Goal: Transaction & Acquisition: Purchase product/service

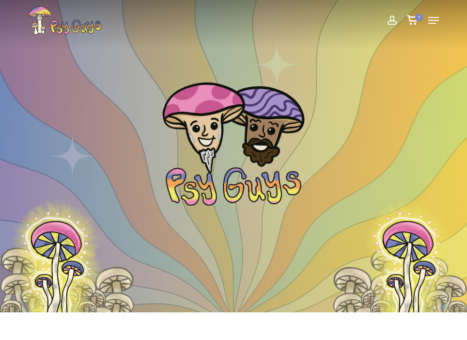
click at [427, 24] on div "Menu" at bounding box center [430, 20] width 15 height 29
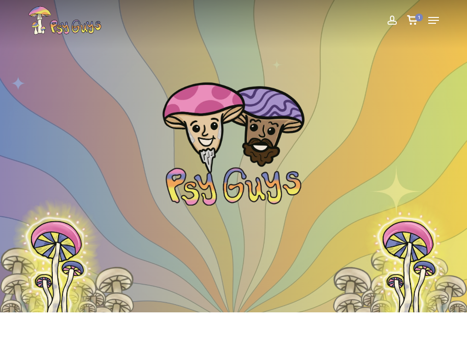
click at [430, 20] on icon "Navigation Menu" at bounding box center [433, 20] width 11 height 1
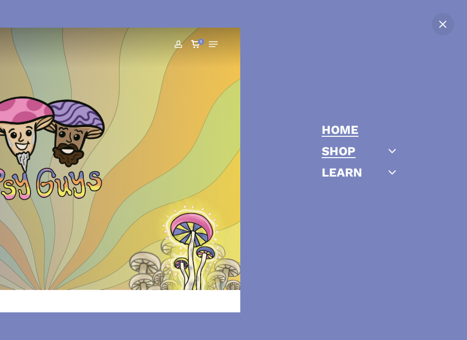
click at [351, 148] on link "Shop" at bounding box center [339, 151] width 34 height 12
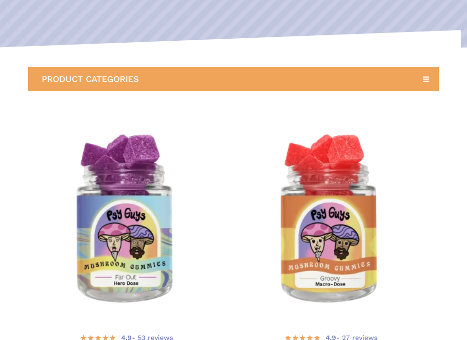
scroll to position [129, 0]
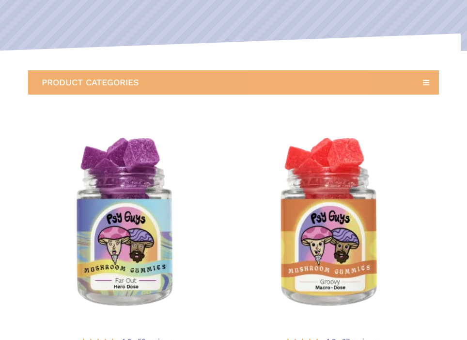
click at [428, 85] on icon at bounding box center [425, 82] width 15 height 15
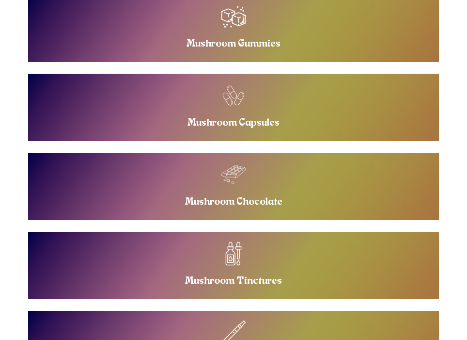
scroll to position [220, 0]
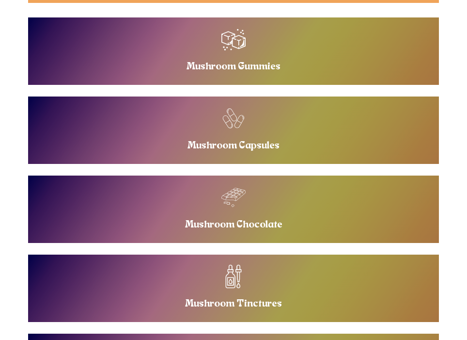
click at [300, 138] on link "Buy Mushroom Capsules" at bounding box center [233, 129] width 411 height 67
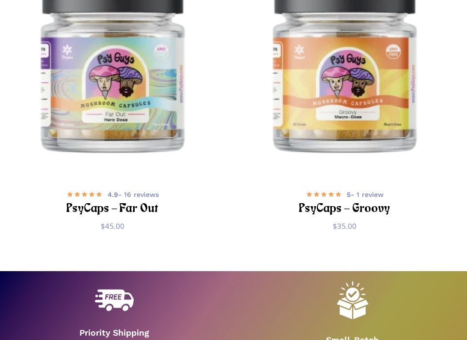
scroll to position [273, 0]
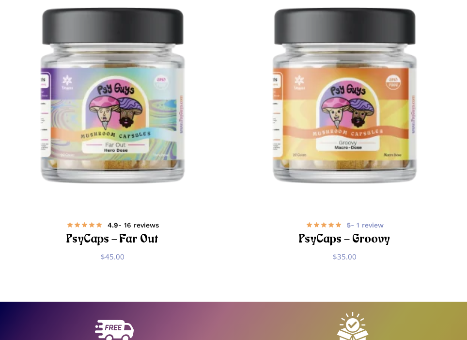
click at [151, 239] on h2 "PsyCaps – Far Out" at bounding box center [112, 240] width 201 height 18
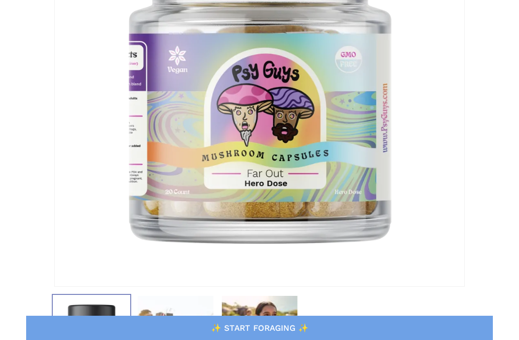
scroll to position [237, 0]
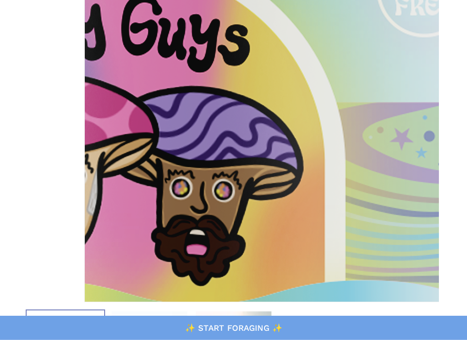
click at [419, 165] on img at bounding box center [108, 65] width 1453 height 1453
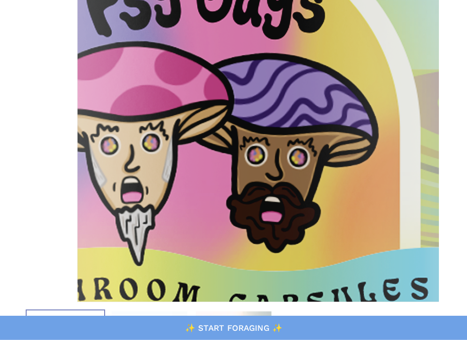
click at [383, 196] on img at bounding box center [183, 32] width 1453 height 1453
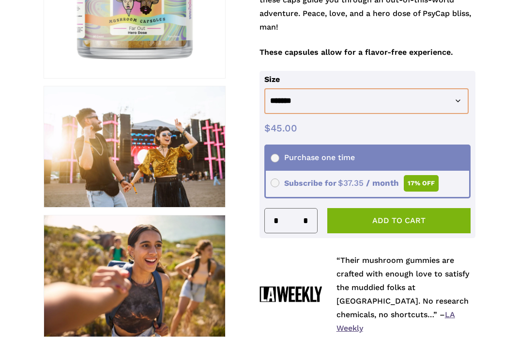
scroll to position [263, 0]
drag, startPoint x: 162, startPoint y: 33, endPoint x: 472, endPoint y: 170, distance: 338.9
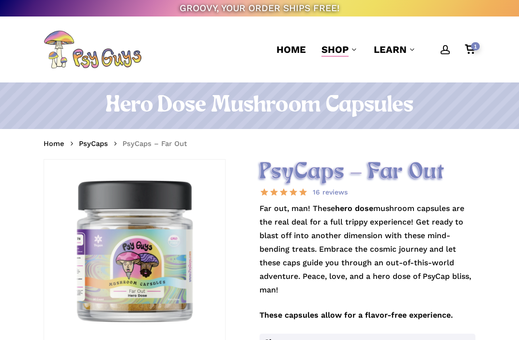
drag, startPoint x: 100, startPoint y: 266, endPoint x: 244, endPoint y: 303, distance: 148.5
click at [225, 303] on div at bounding box center [134, 249] width 181 height 181
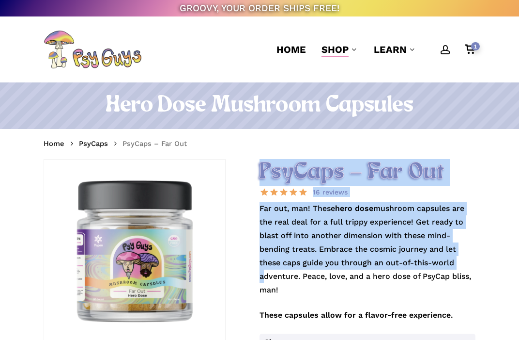
drag, startPoint x: 143, startPoint y: 282, endPoint x: 698, endPoint y: 269, distance: 555.2
click at [225, 269] on div at bounding box center [134, 249] width 181 height 181
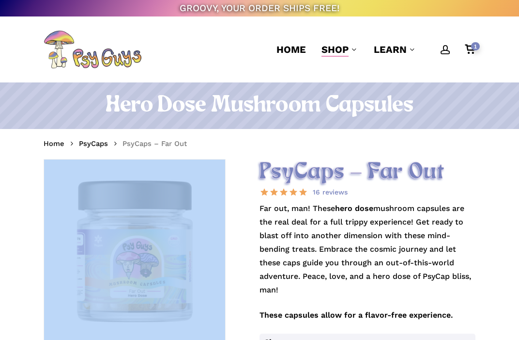
drag, startPoint x: 138, startPoint y: 244, endPoint x: 239, endPoint y: 236, distance: 101.5
click at [225, 236] on div at bounding box center [134, 249] width 181 height 181
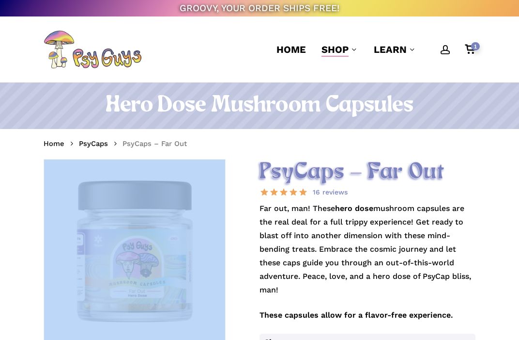
drag, startPoint x: 182, startPoint y: 271, endPoint x: 665, endPoint y: 219, distance: 485.1
click at [225, 219] on div at bounding box center [134, 249] width 181 height 181
drag, startPoint x: 138, startPoint y: 248, endPoint x: 238, endPoint y: 324, distance: 125.3
click at [225, 324] on div at bounding box center [134, 249] width 181 height 181
drag, startPoint x: 144, startPoint y: 277, endPoint x: 517, endPoint y: 209, distance: 379.1
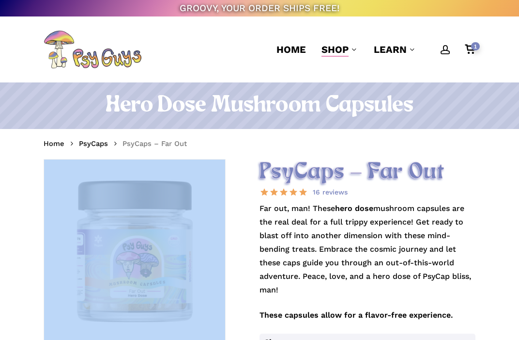
click at [225, 209] on div at bounding box center [134, 249] width 181 height 181
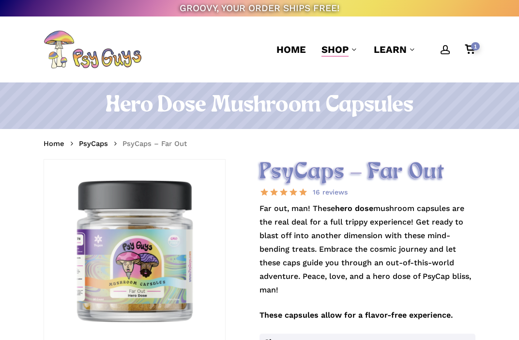
click at [61, 258] on div at bounding box center [134, 249] width 181 height 181
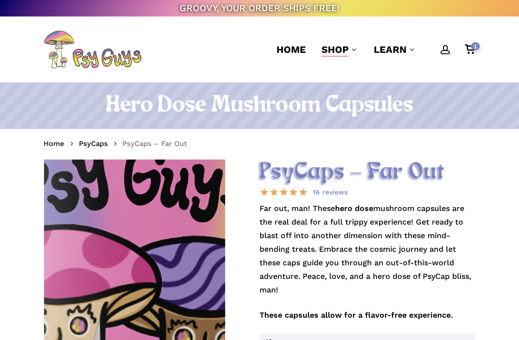
click at [138, 255] on img at bounding box center [111, 215] width 1453 height 1453
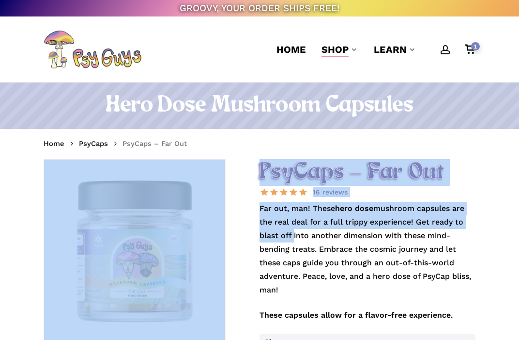
drag, startPoint x: 138, startPoint y: 255, endPoint x: 281, endPoint y: 232, distance: 144.7
click at [225, 234] on div at bounding box center [134, 249] width 181 height 181
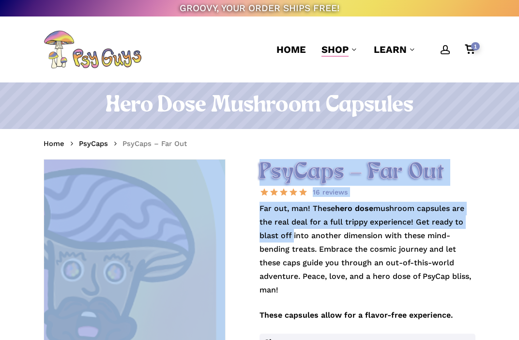
click at [153, 264] on img at bounding box center [-1, 147] width 1453 height 1453
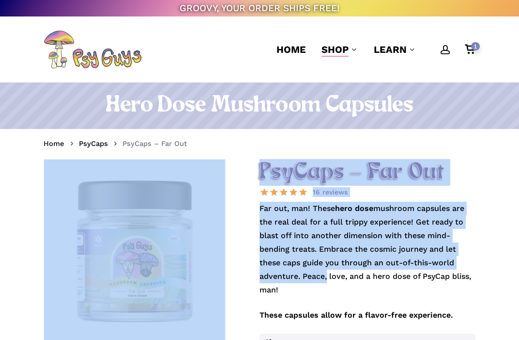
drag, startPoint x: 153, startPoint y: 264, endPoint x: 312, endPoint y: 280, distance: 159.7
click at [225, 280] on div at bounding box center [134, 249] width 181 height 181
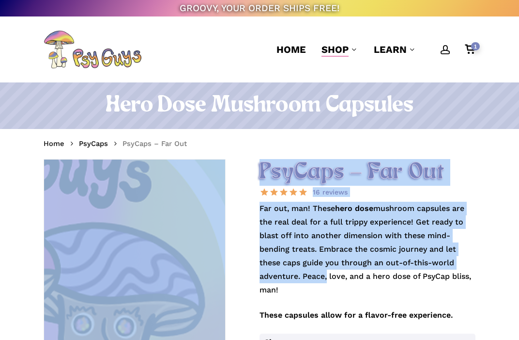
click at [153, 257] on img at bounding box center [10, 201] width 1453 height 1453
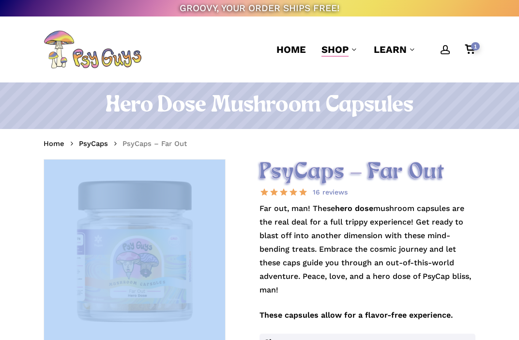
drag, startPoint x: 153, startPoint y: 257, endPoint x: 254, endPoint y: 270, distance: 102.1
click at [225, 270] on div at bounding box center [134, 249] width 181 height 181
